Goal: Information Seeking & Learning: Check status

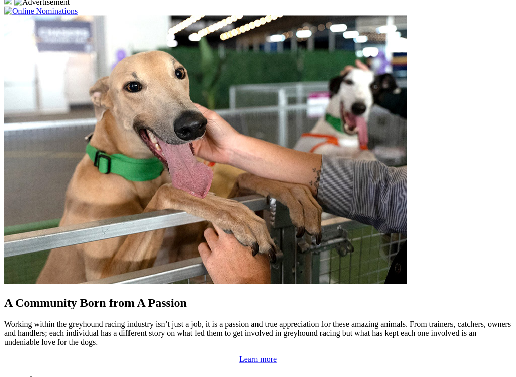
scroll to position [808, 0]
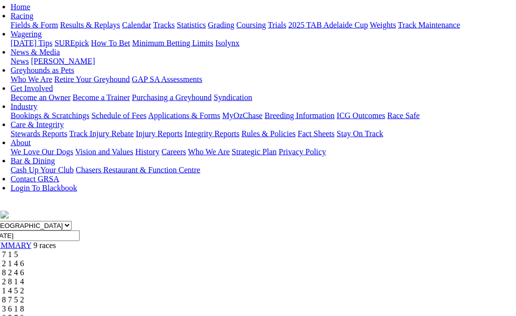
scroll to position [111, 13]
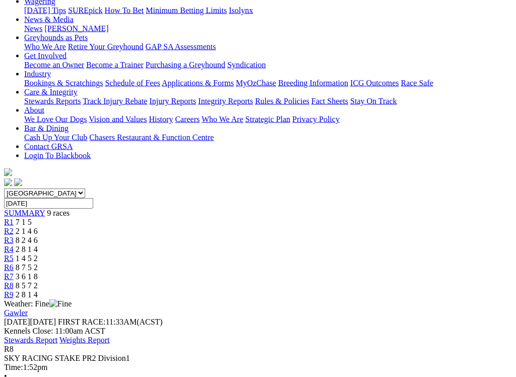
scroll to position [141, 0]
click at [14, 271] on link "R7" at bounding box center [9, 275] width 10 height 9
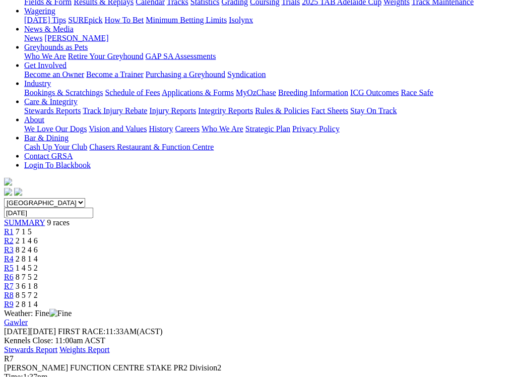
scroll to position [131, 0]
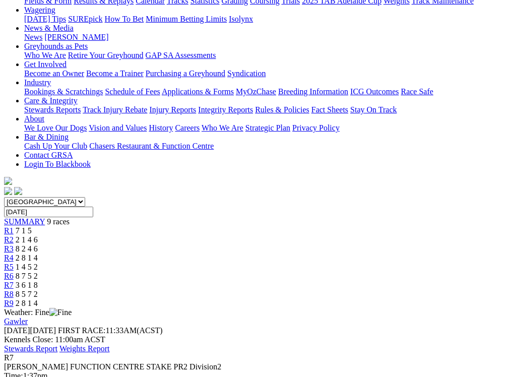
click at [38, 271] on span "8 7 5 2" at bounding box center [27, 275] width 22 height 9
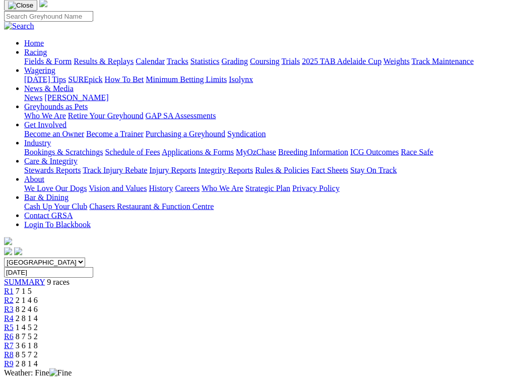
scroll to position [72, 0]
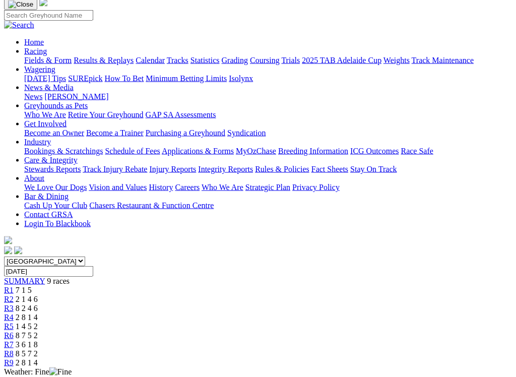
click at [38, 316] on span "1 4 5 2" at bounding box center [27, 326] width 22 height 9
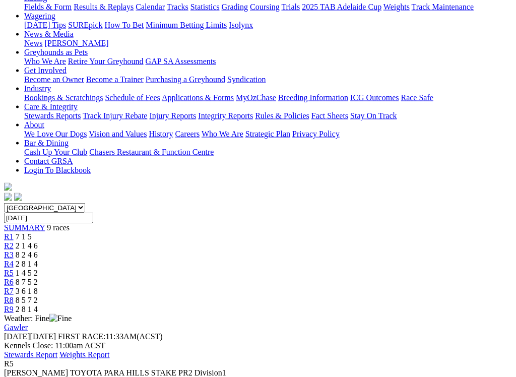
scroll to position [126, 0]
click at [14, 259] on link "R4" at bounding box center [9, 263] width 10 height 9
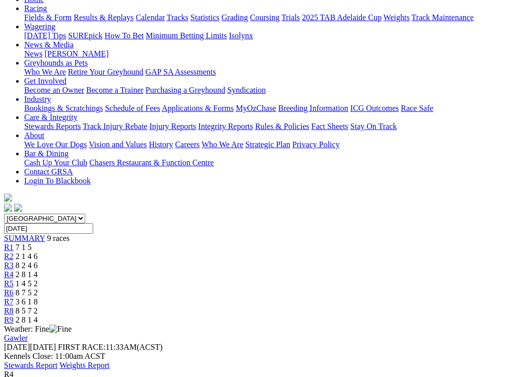
scroll to position [115, 0]
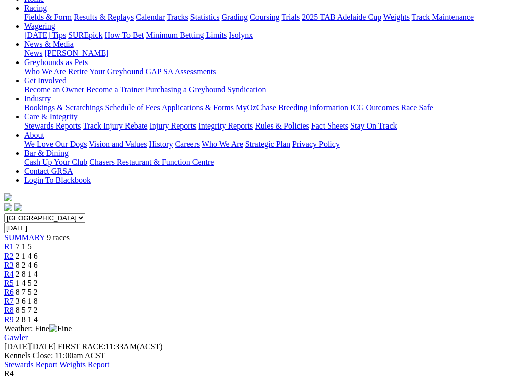
click at [14, 260] on link "R3" at bounding box center [9, 264] width 10 height 9
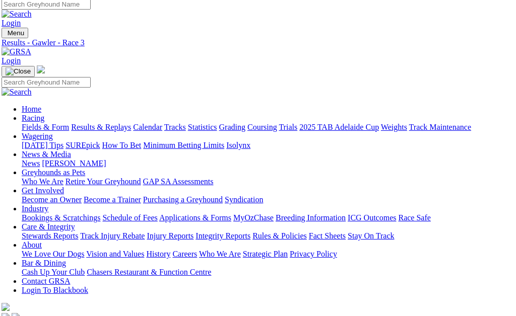
scroll to position [0, 3]
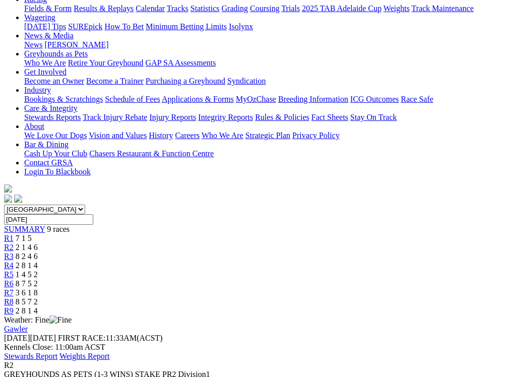
scroll to position [123, 0]
click at [14, 234] on link "R1" at bounding box center [9, 238] width 10 height 9
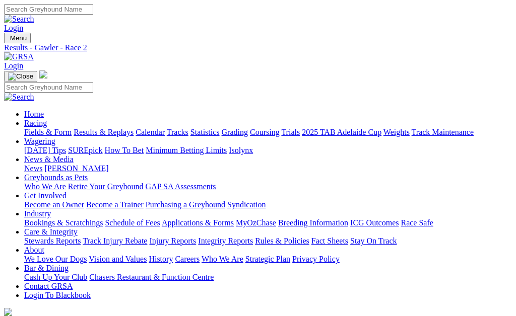
scroll to position [156, 0]
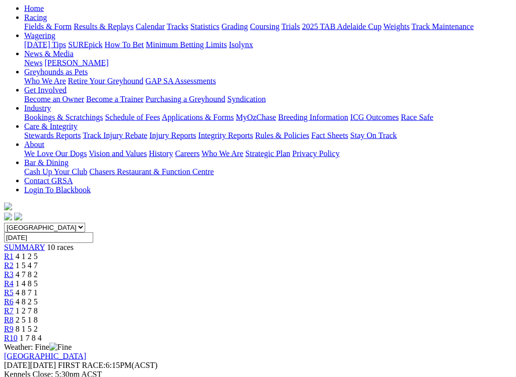
scroll to position [107, 0]
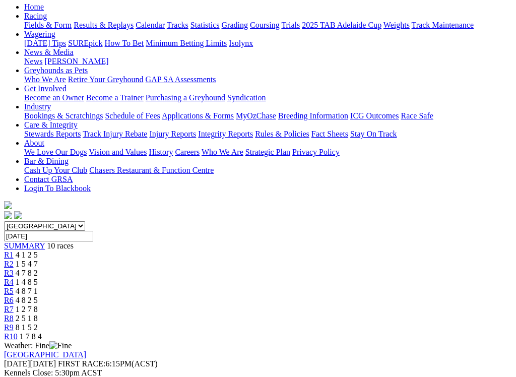
click at [14, 316] on link "R9" at bounding box center [9, 327] width 10 height 9
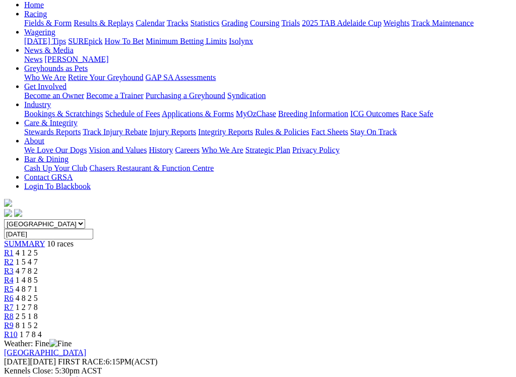
scroll to position [109, 0]
click at [14, 312] on link "R8" at bounding box center [9, 316] width 10 height 9
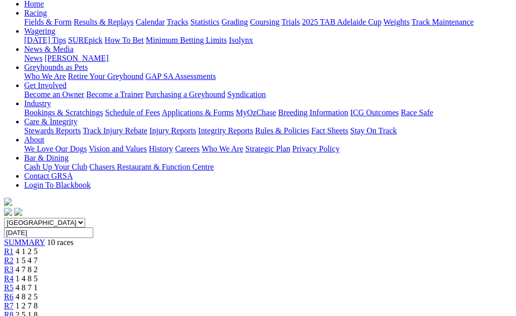
scroll to position [108, 0]
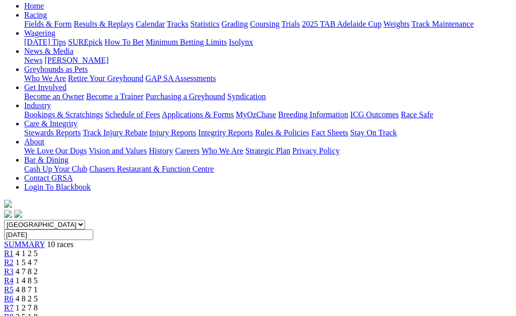
click at [14, 304] on link "R7" at bounding box center [9, 308] width 10 height 9
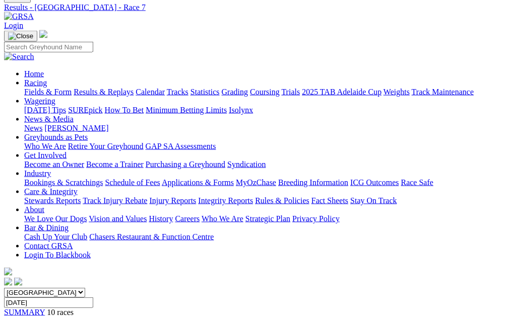
scroll to position [38, 0]
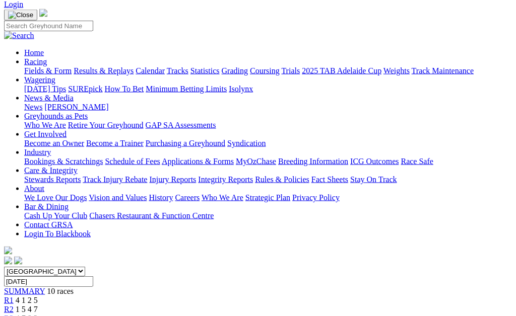
scroll to position [59, 0]
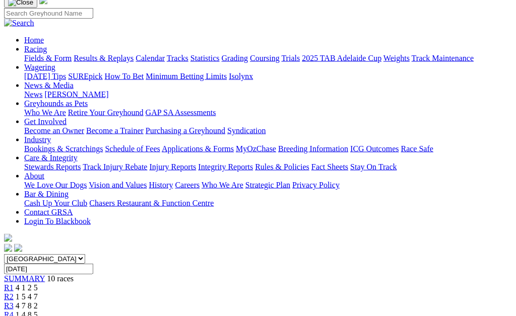
scroll to position [73, 0]
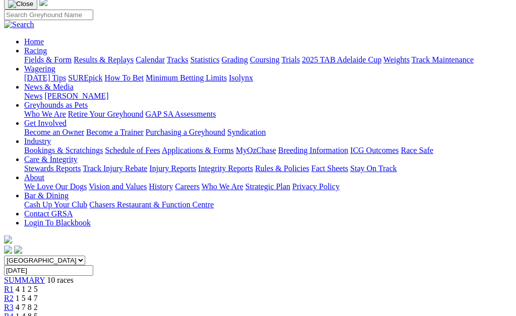
click at [14, 312] on link "R4" at bounding box center [9, 316] width 10 height 9
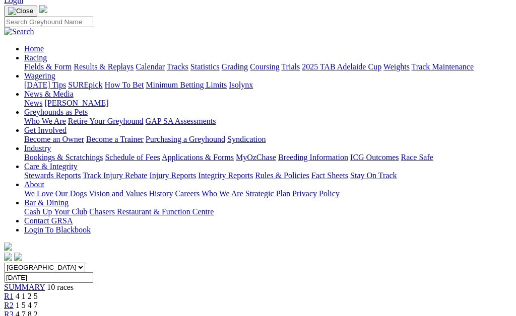
click at [14, 310] on span "R3" at bounding box center [9, 314] width 10 height 9
click at [38, 310] on span "4 7 8 2" at bounding box center [27, 314] width 22 height 9
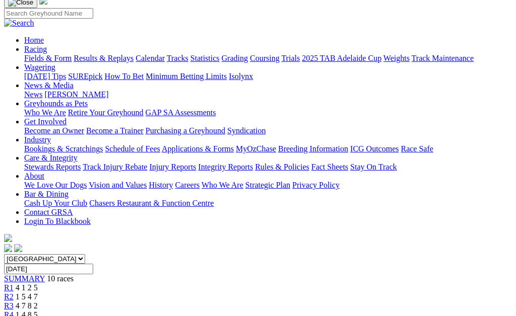
scroll to position [74, 0]
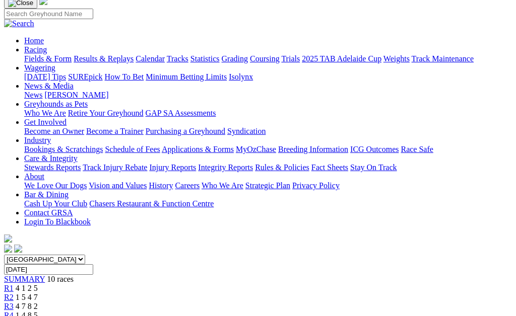
click at [14, 293] on link "R2" at bounding box center [9, 297] width 10 height 9
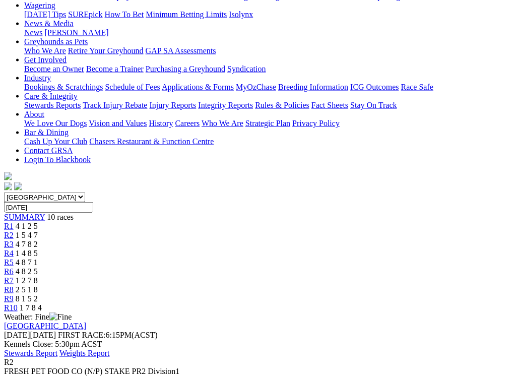
scroll to position [136, 0]
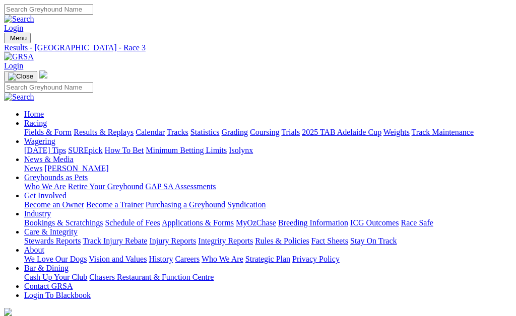
scroll to position [74, 0]
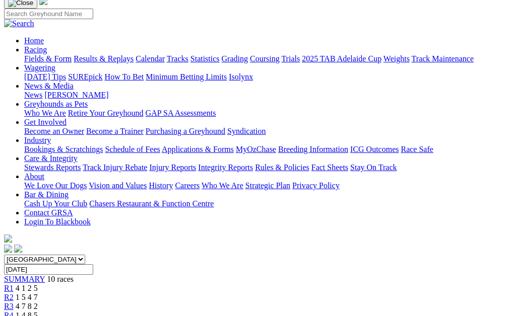
click at [38, 293] on span "1 5 4 7" at bounding box center [27, 297] width 22 height 9
click at [14, 293] on link "R2" at bounding box center [9, 297] width 10 height 9
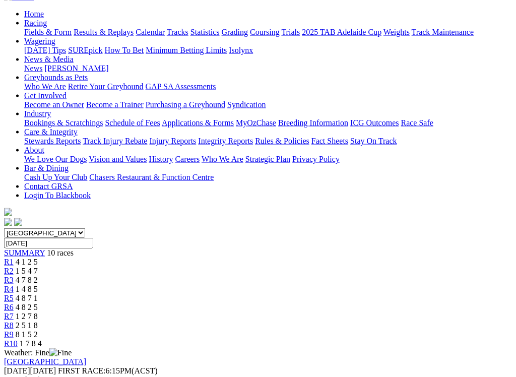
scroll to position [101, 0]
click at [14, 257] on link "R1" at bounding box center [9, 261] width 10 height 9
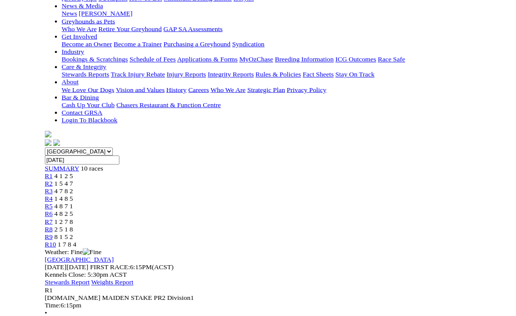
scroll to position [184, 0]
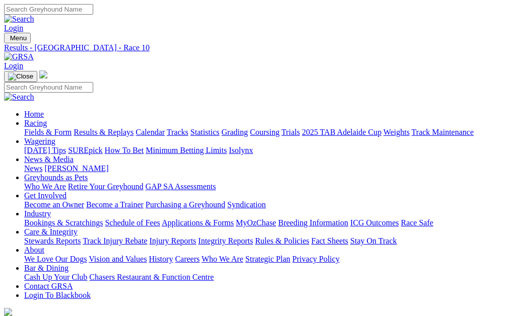
scroll to position [139, 0]
